Goal: Information Seeking & Learning: Learn about a topic

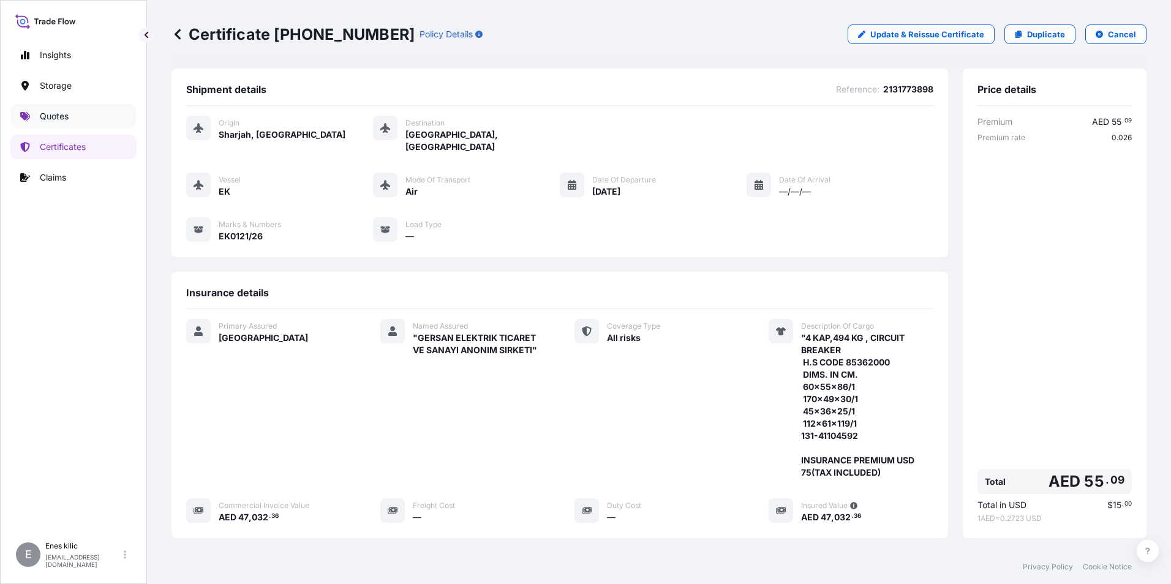
scroll to position [194, 0]
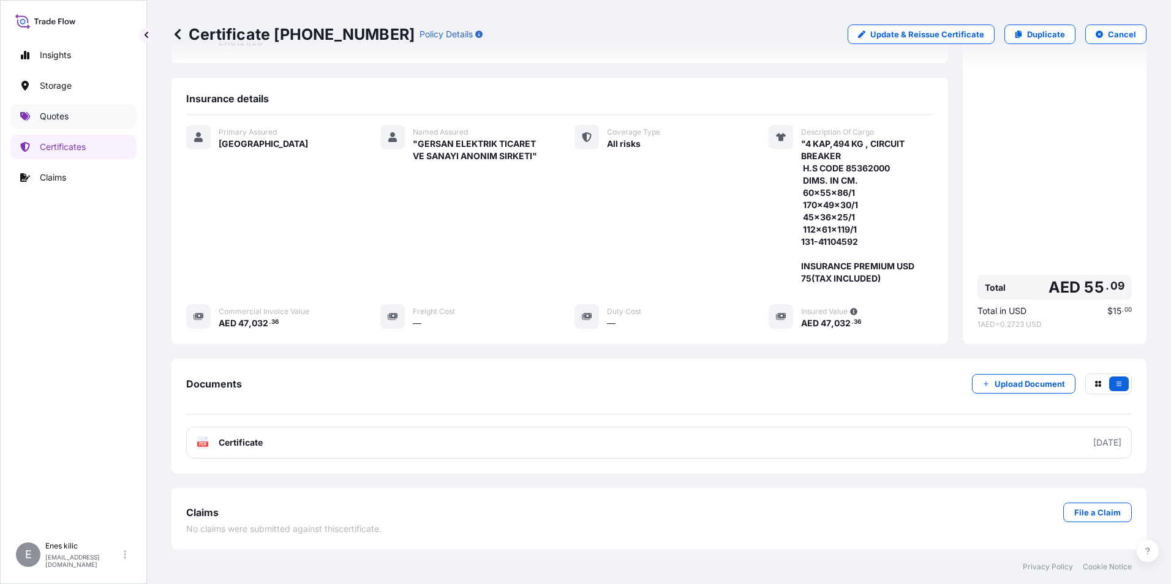
click at [73, 113] on link "Quotes" at bounding box center [73, 116] width 126 height 24
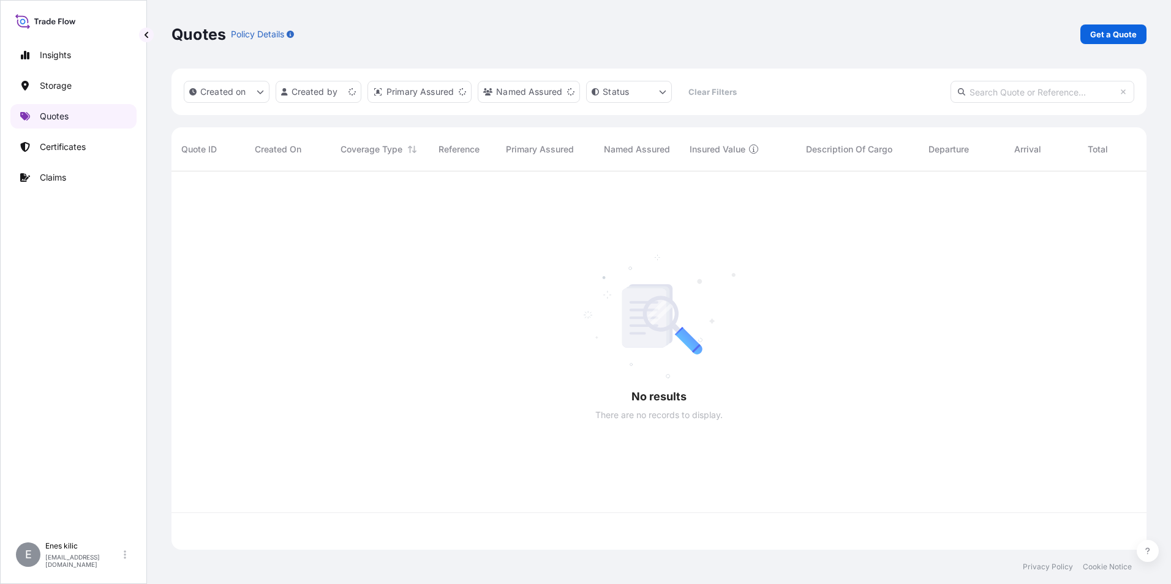
scroll to position [376, 965]
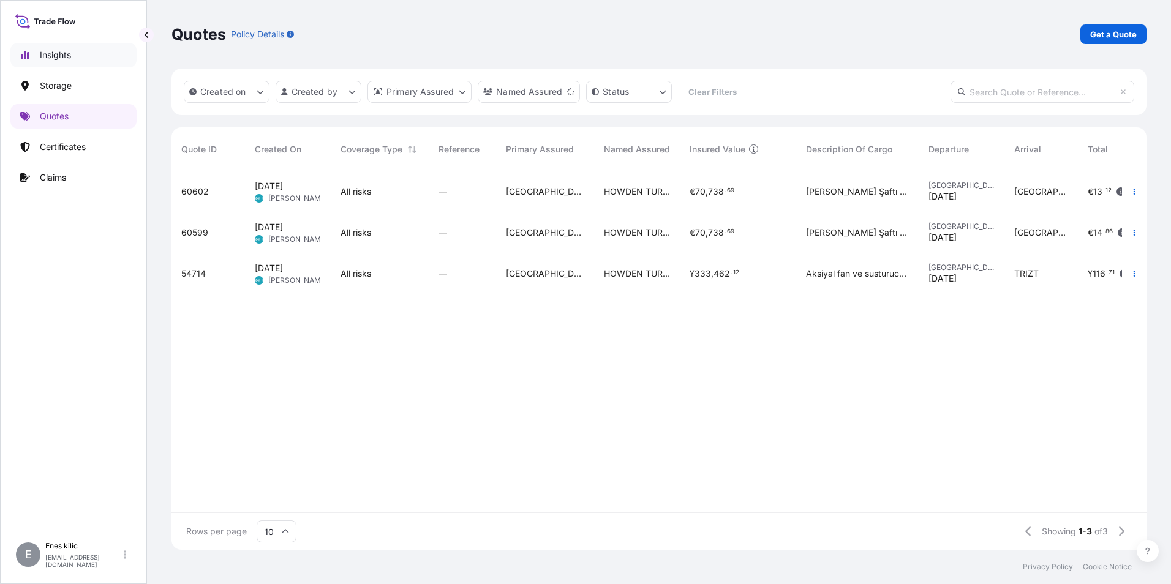
click at [66, 48] on link "Insights" at bounding box center [73, 55] width 126 height 24
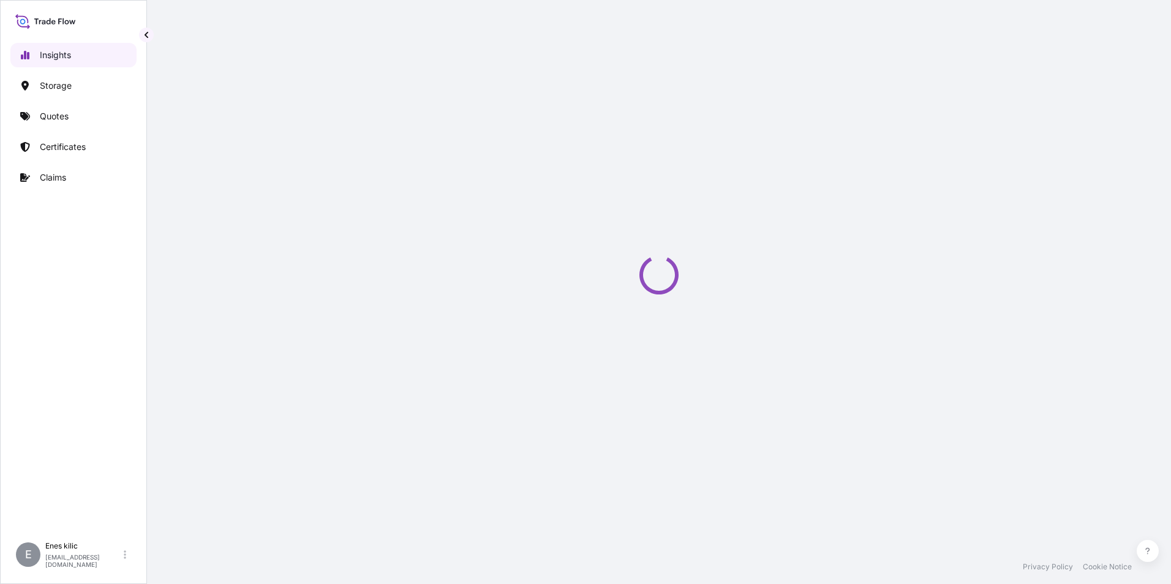
select select "2025"
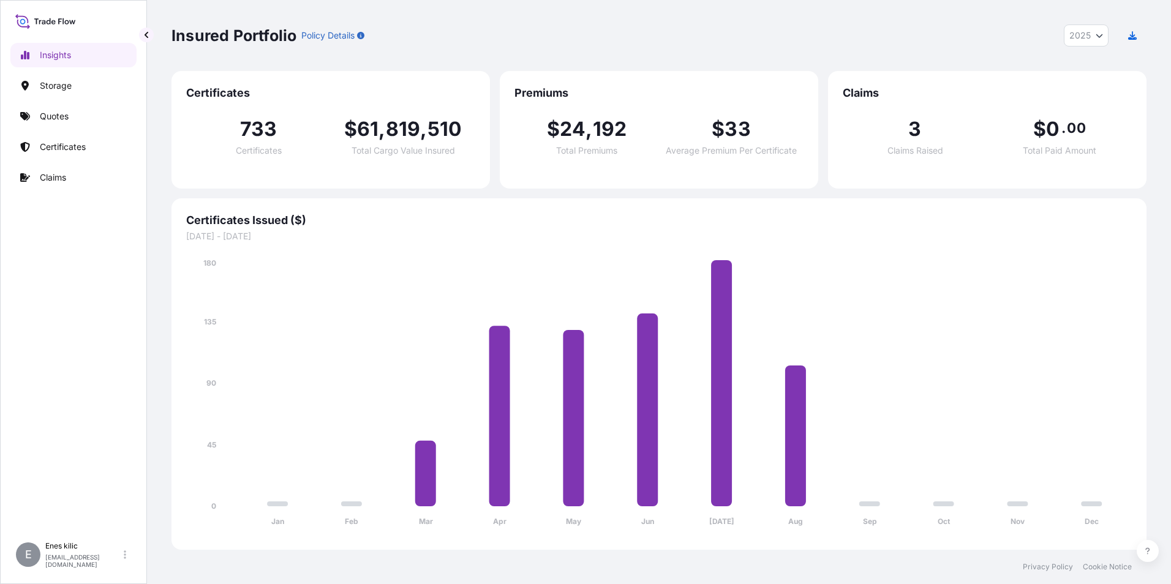
click at [58, 21] on icon at bounding box center [45, 21] width 61 height 18
click at [109, 85] on link "Storage" at bounding box center [73, 85] width 126 height 24
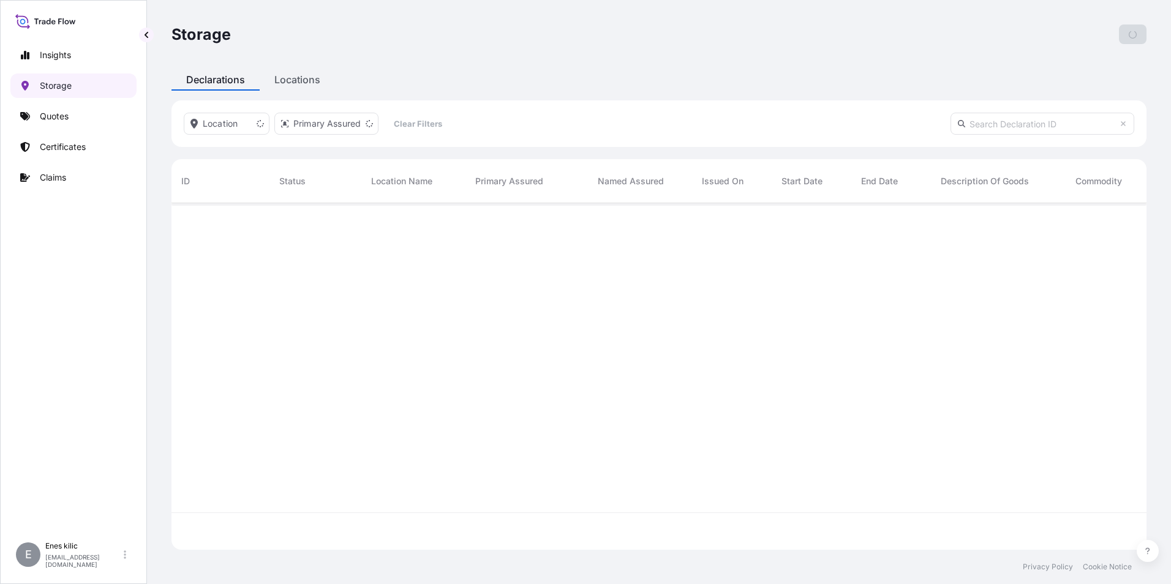
scroll to position [344, 965]
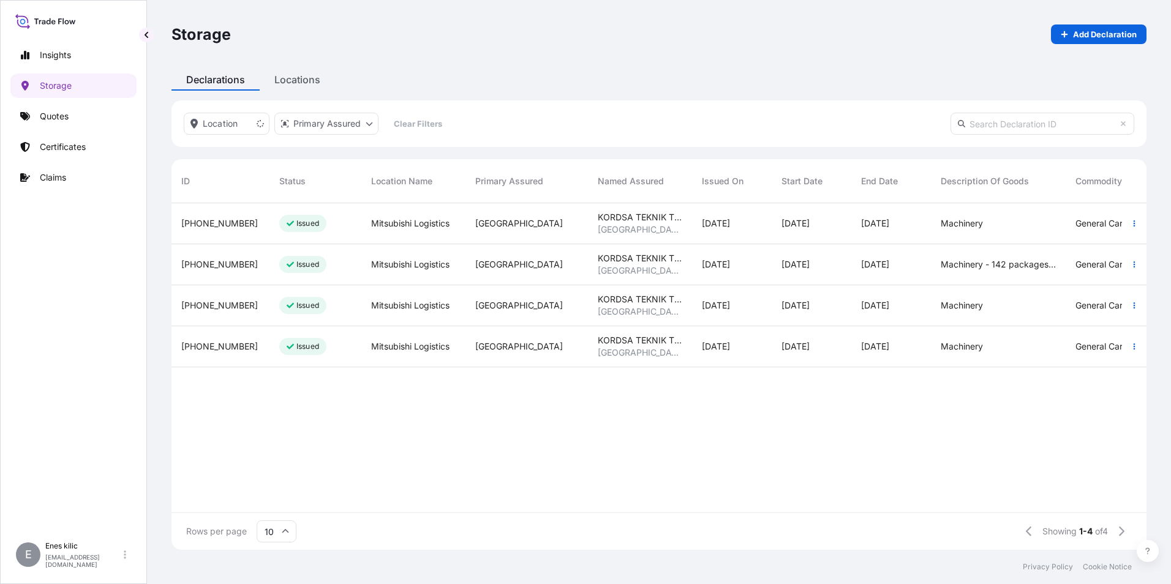
click at [45, 16] on icon at bounding box center [45, 21] width 61 height 18
click at [54, 59] on p "Insights" at bounding box center [55, 55] width 31 height 12
select select "2025"
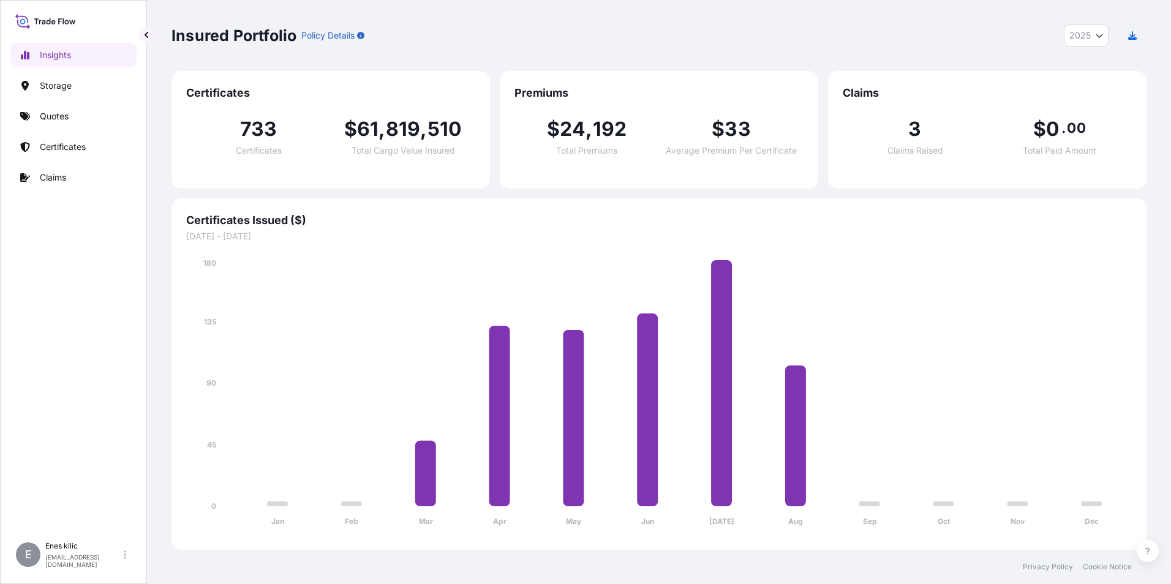
click at [593, 150] on span "Total Premiums" at bounding box center [586, 150] width 61 height 9
click at [950, 84] on div "Claims 3 Claims Raised $ 0 . 00 Total Paid Amount" at bounding box center [987, 130] width 318 height 118
click at [907, 135] on div "3 Claims Raised" at bounding box center [914, 137] width 144 height 36
